Goal: Check status: Check status

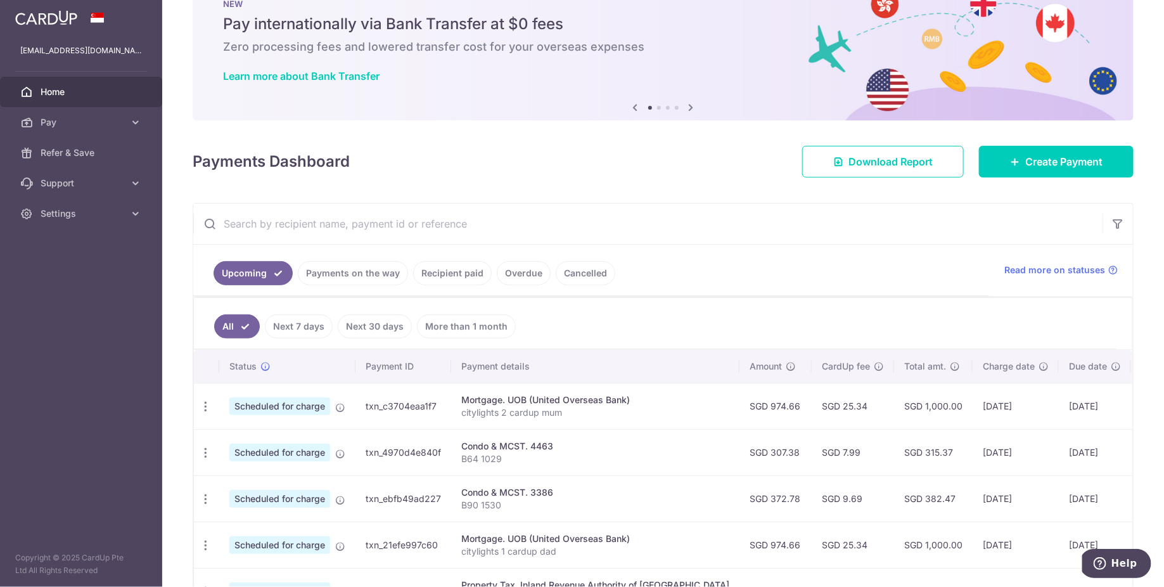
scroll to position [77, 0]
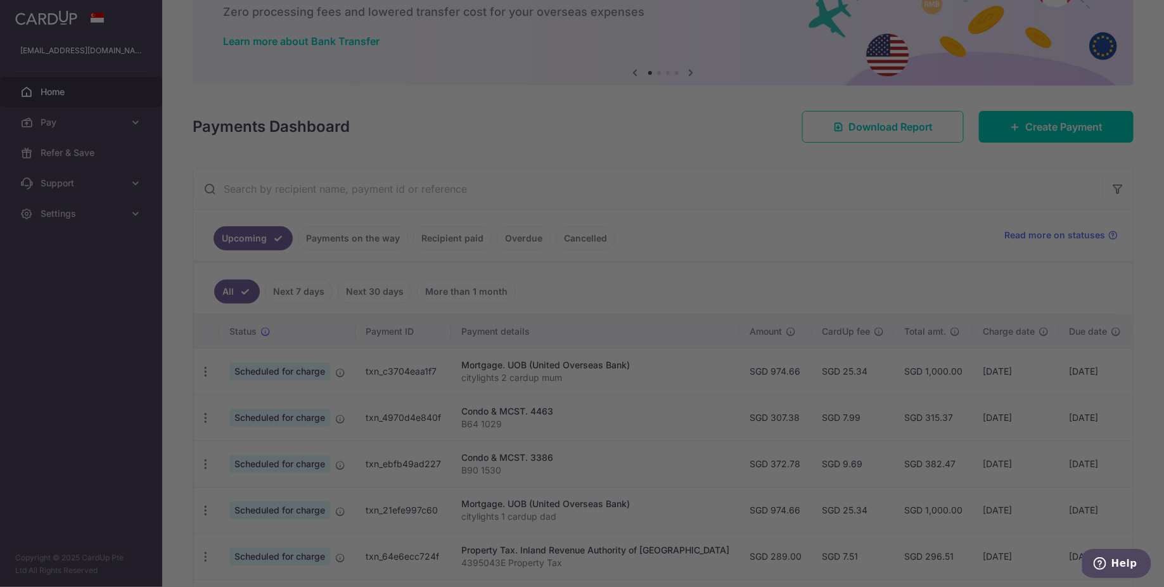
click at [374, 240] on div at bounding box center [587, 296] width 1175 height 592
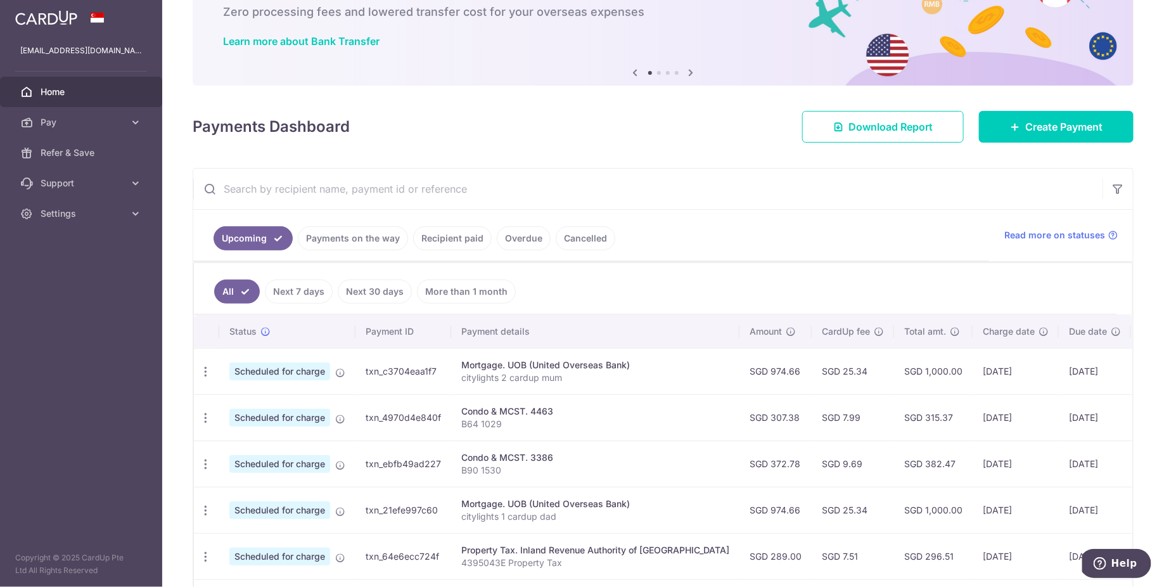
click at [340, 236] on link "Payments on the way" at bounding box center [353, 238] width 110 height 24
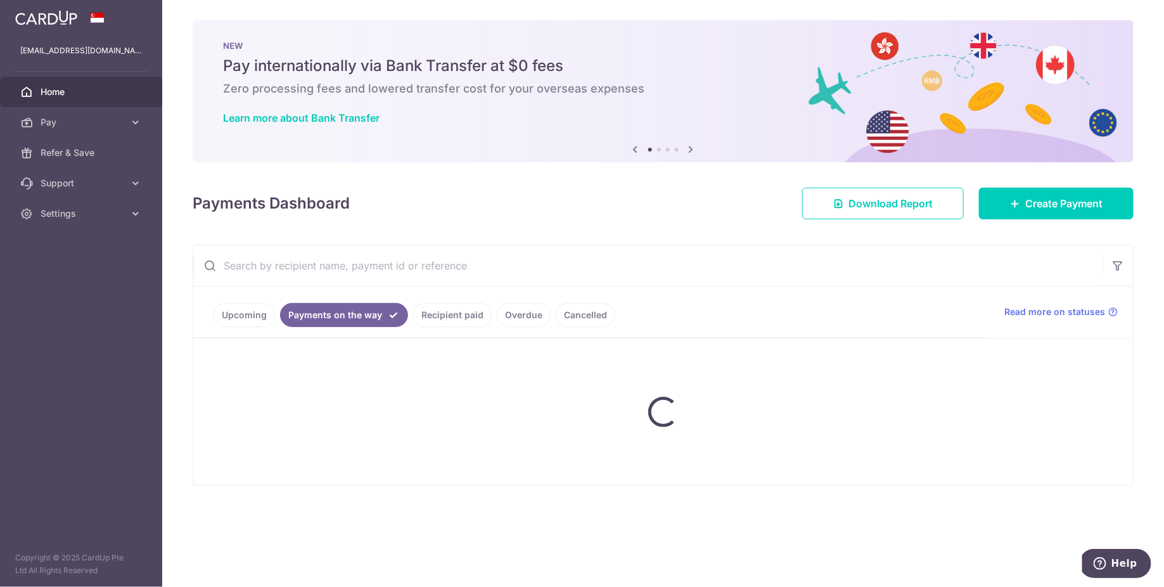
scroll to position [0, 0]
